Goal: Task Accomplishment & Management: Manage account settings

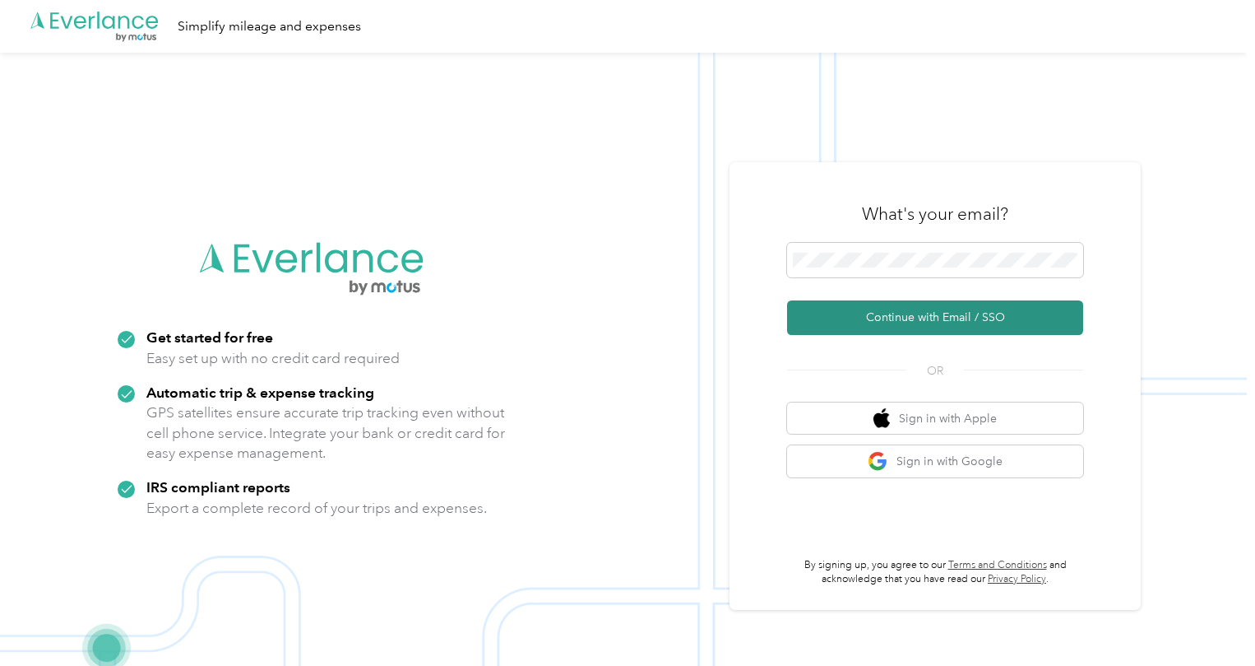
click at [911, 324] on button "Continue with Email / SSO" at bounding box center [935, 317] width 296 height 35
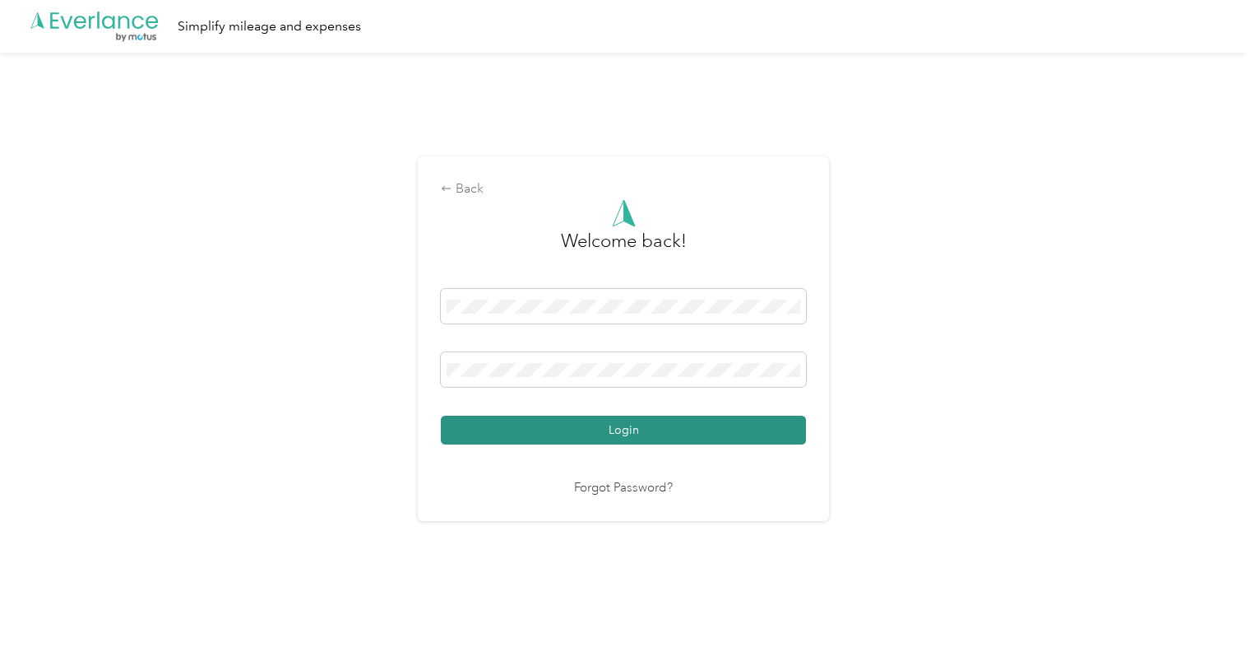
click at [608, 431] on button "Login" at bounding box center [623, 429] width 365 height 29
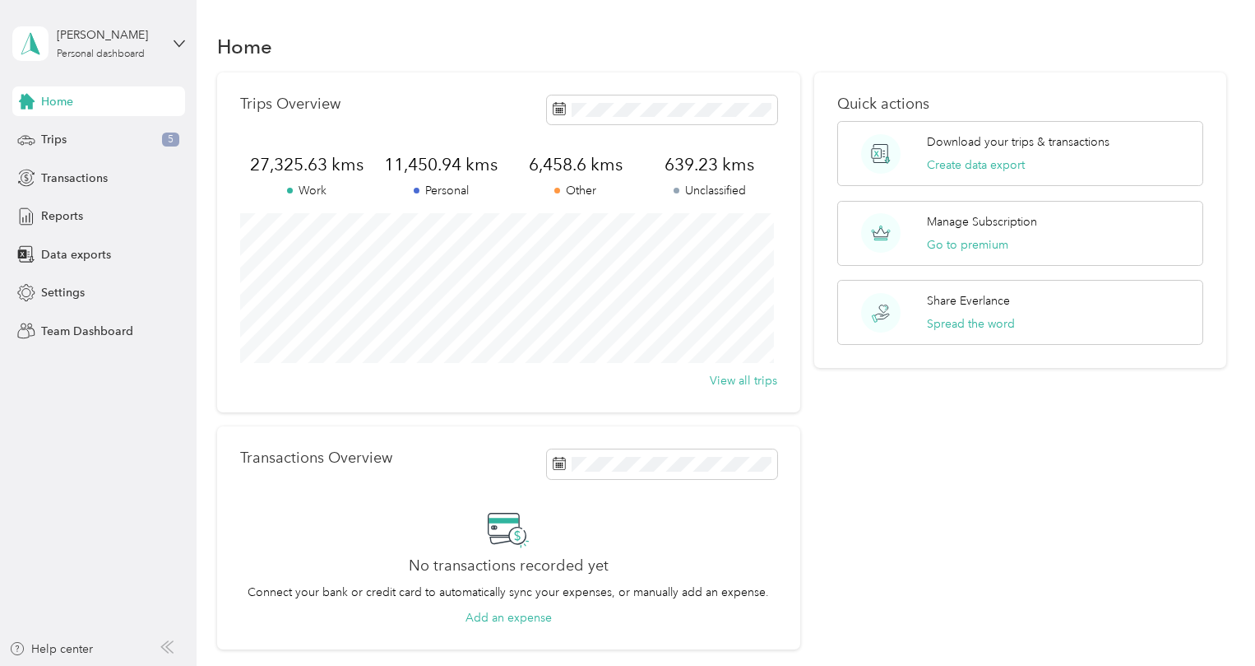
scroll to position [82, 0]
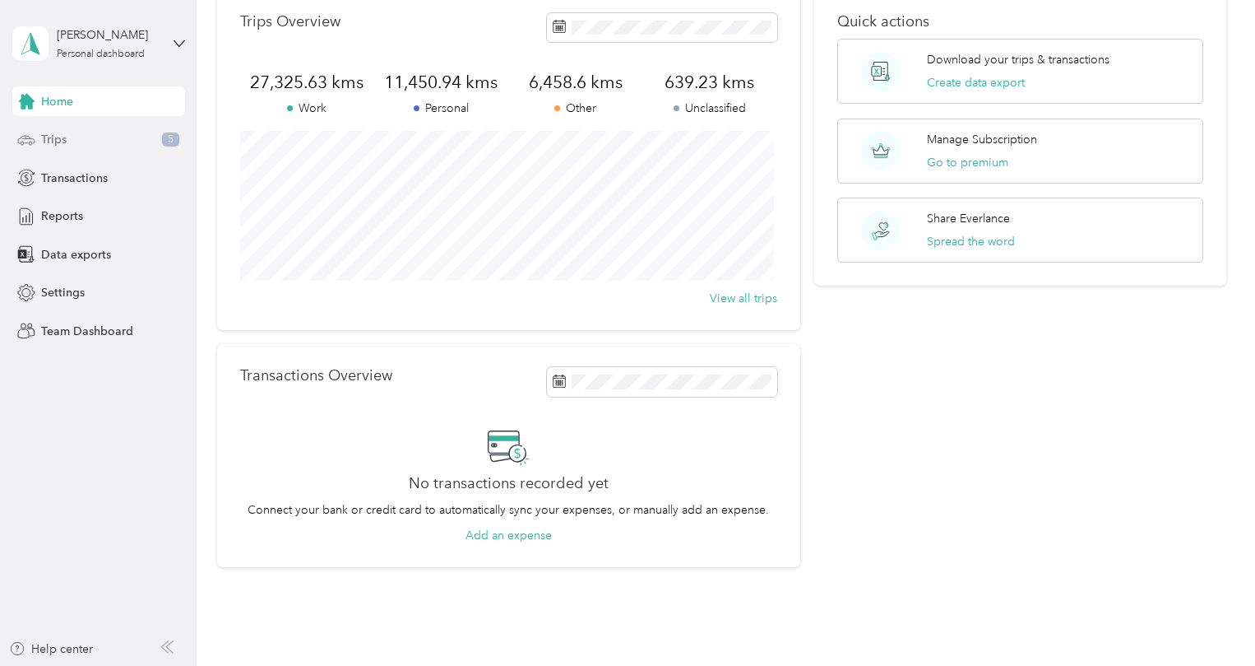
click at [63, 132] on span "Trips" at bounding box center [54, 139] width 26 height 17
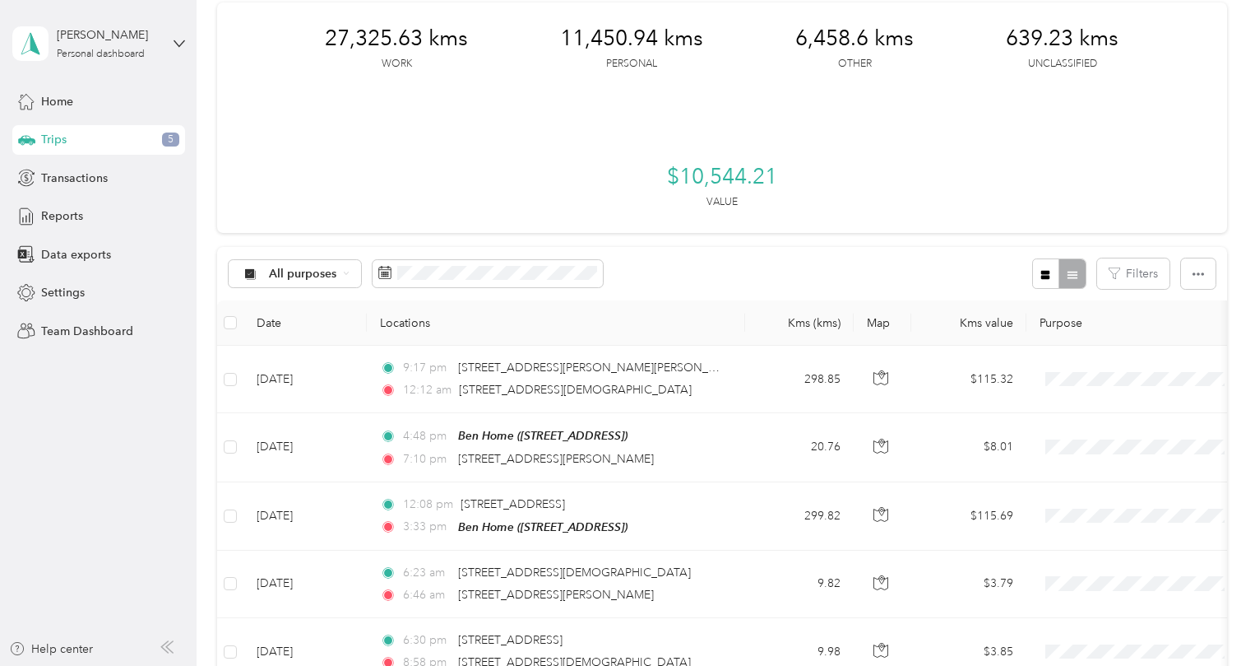
scroll to position [247, 0]
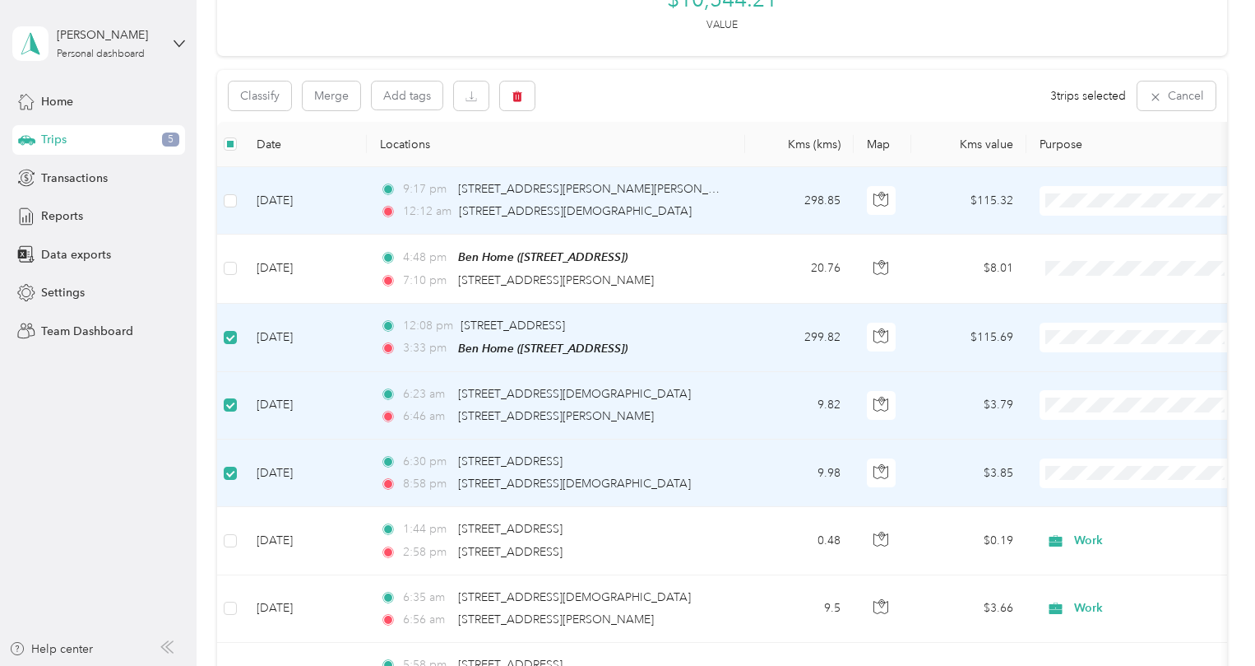
click at [237, 199] on td at bounding box center [230, 200] width 26 height 67
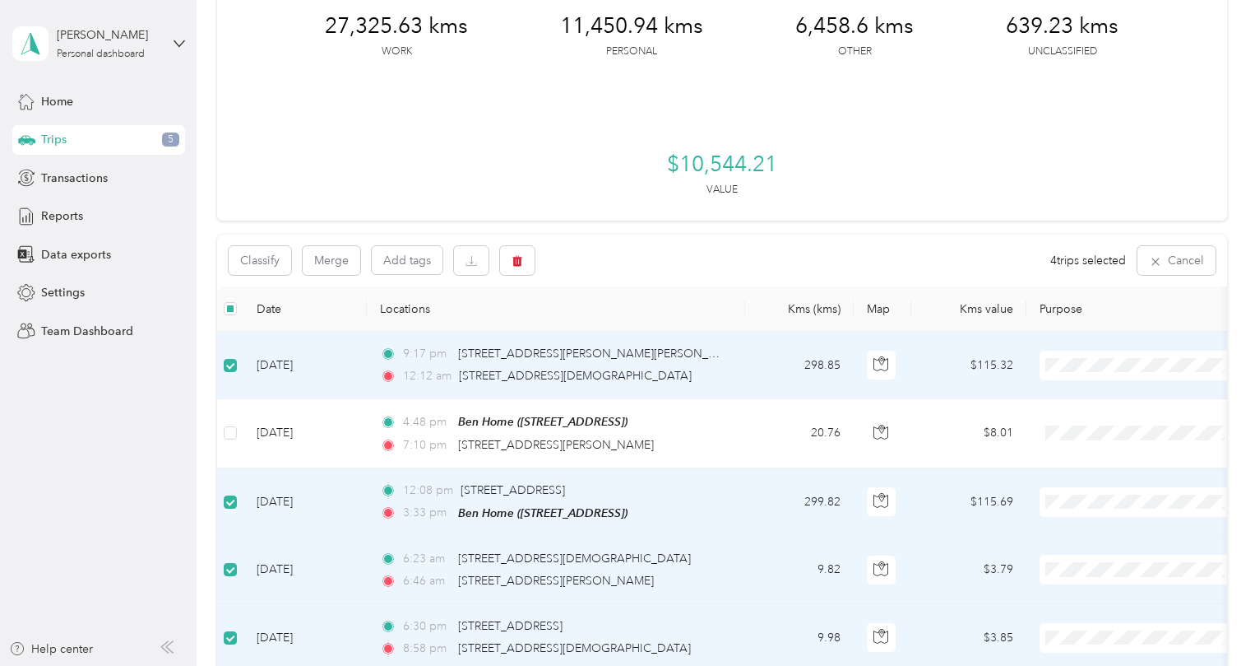
scroll to position [165, 0]
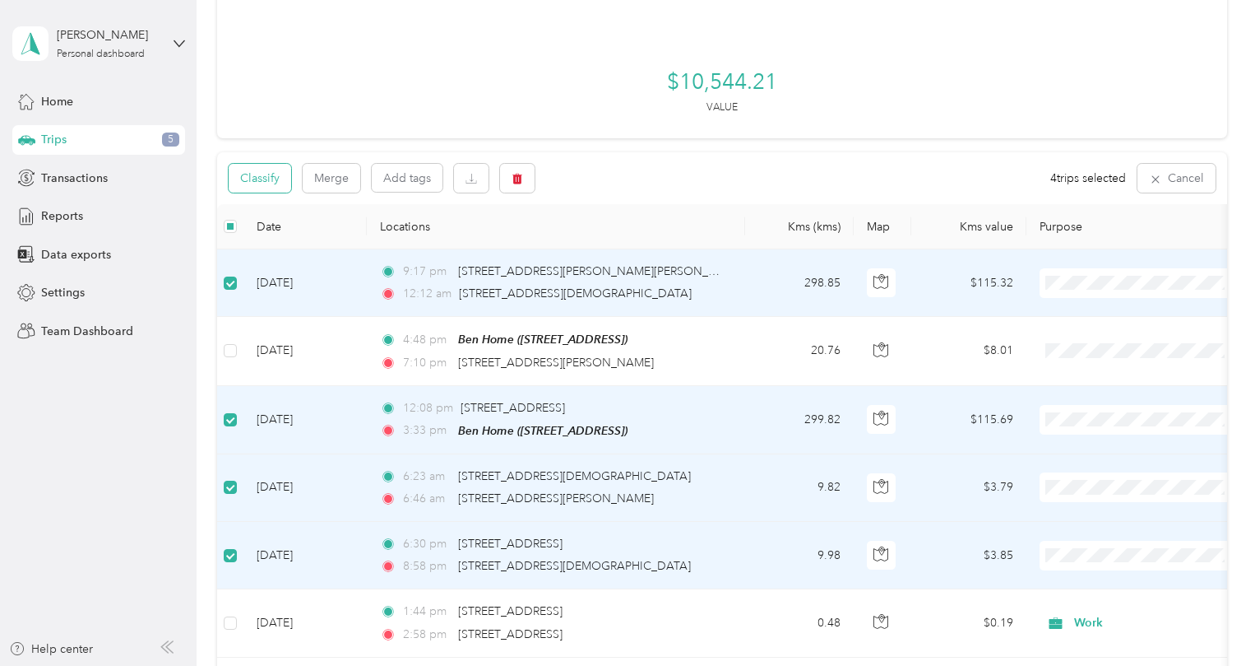
click at [256, 179] on button "Classify" at bounding box center [260, 178] width 63 height 29
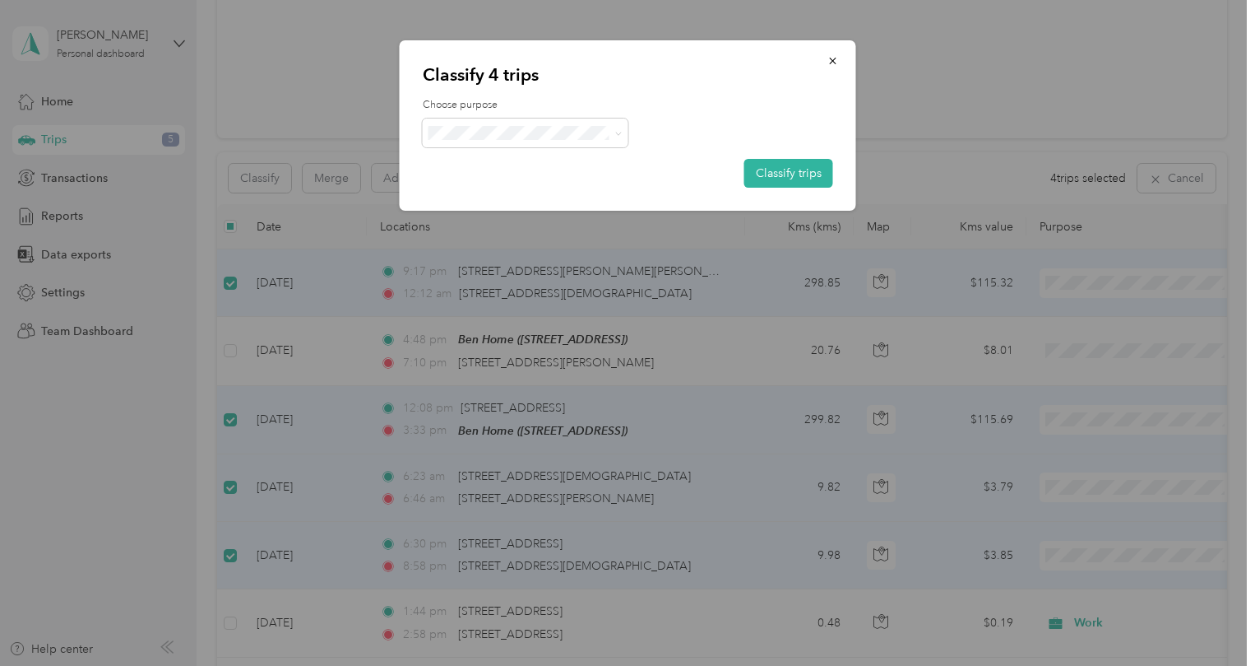
click at [482, 167] on span "Work" at bounding box center [539, 159] width 153 height 17
click at [779, 174] on button "Classify trips" at bounding box center [788, 173] width 89 height 29
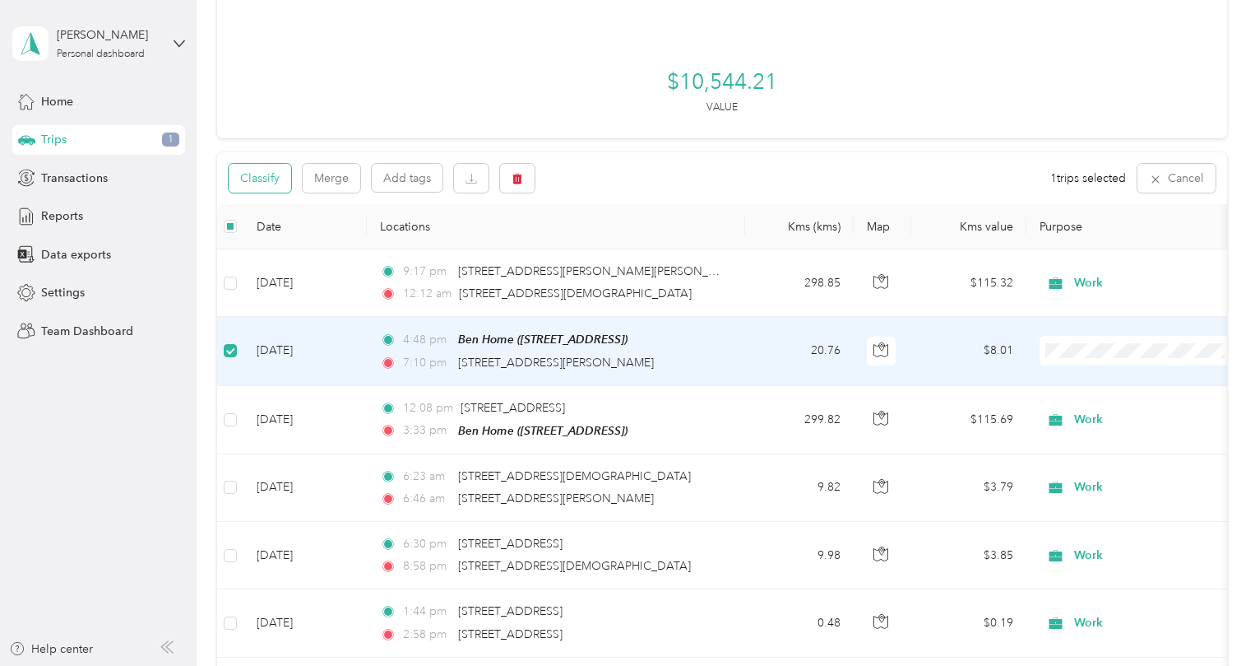
click at [265, 179] on button "Classify" at bounding box center [260, 178] width 63 height 29
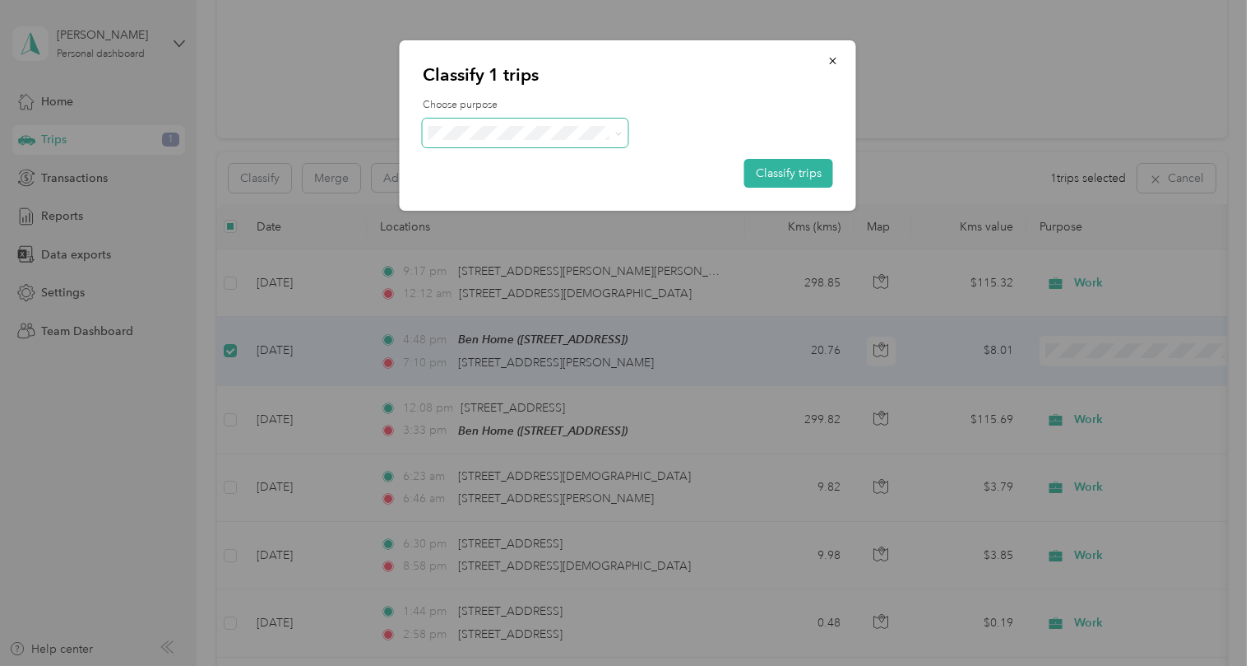
click at [513, 140] on span at bounding box center [526, 132] width 206 height 29
click at [515, 122] on span at bounding box center [526, 132] width 206 height 29
click at [483, 224] on span "Consultant" at bounding box center [539, 220] width 153 height 17
click at [791, 175] on button "Classify trips" at bounding box center [788, 173] width 89 height 29
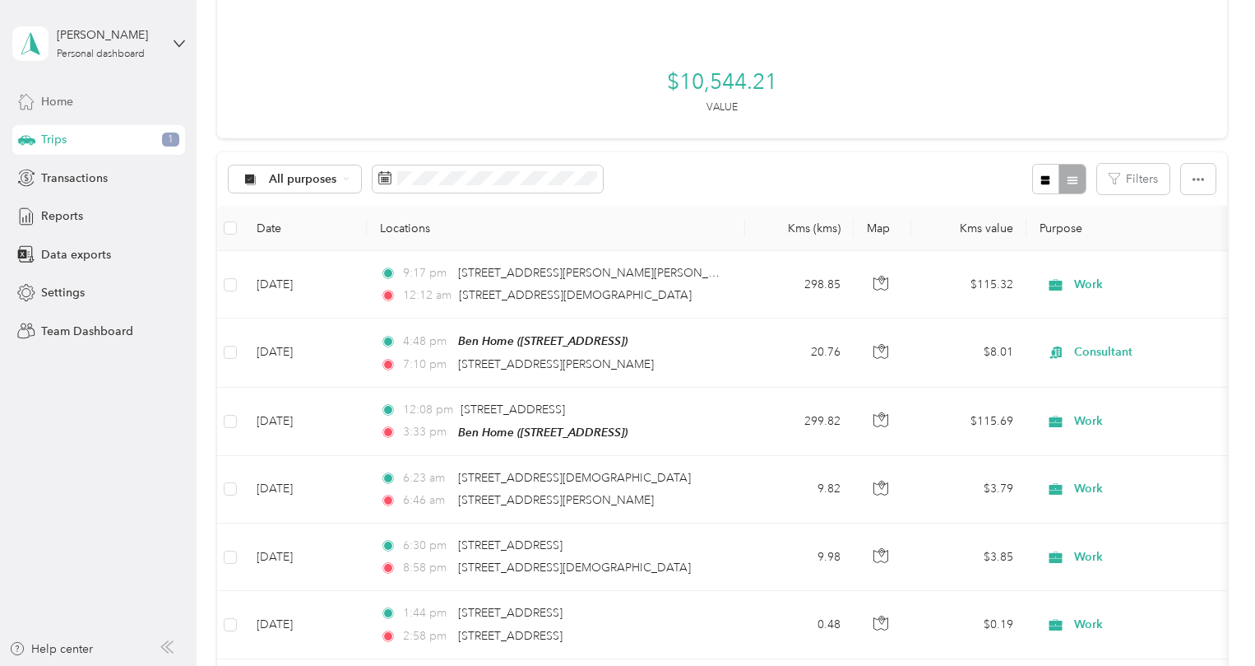
click at [75, 109] on div "Home" at bounding box center [98, 101] width 173 height 30
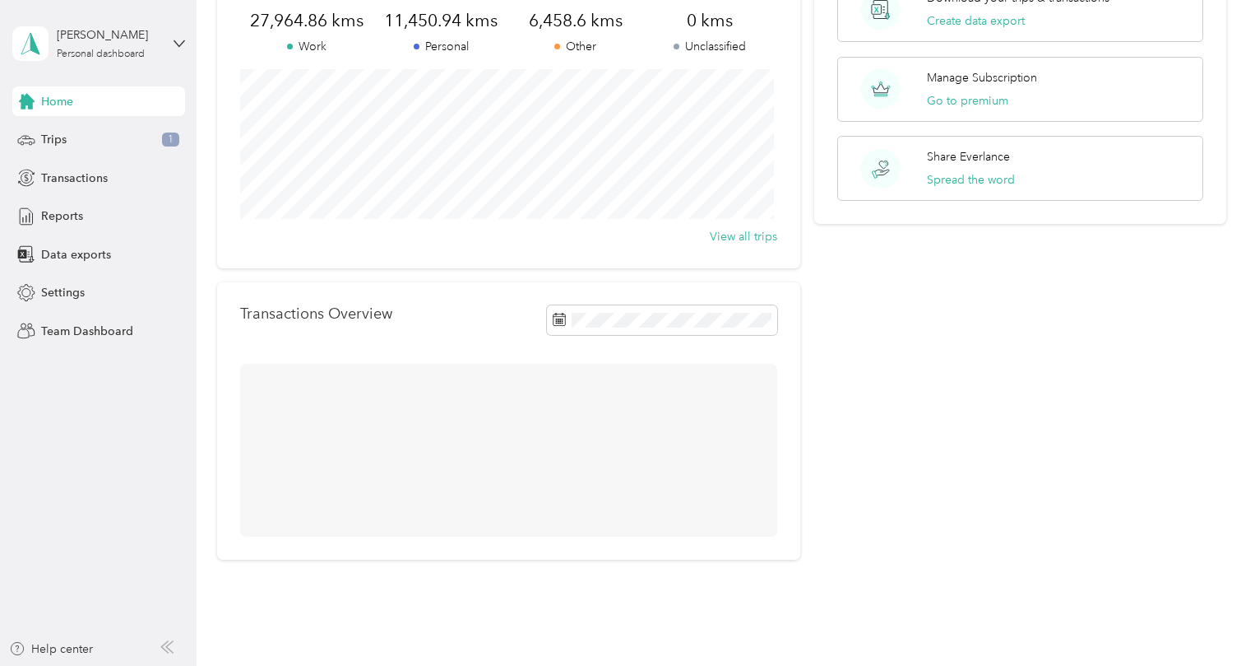
scroll to position [154, 0]
